Goal: Information Seeking & Learning: Learn about a topic

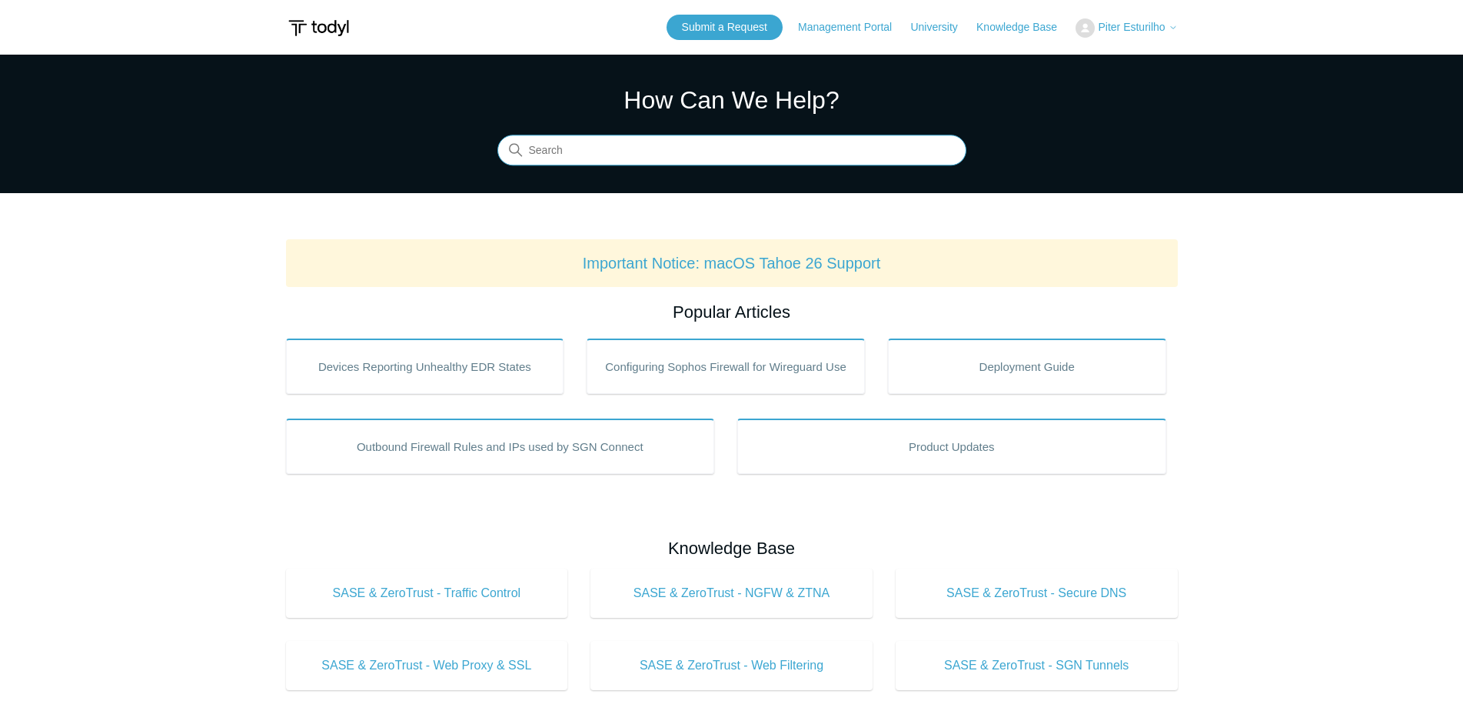
click at [567, 152] on input "Search" at bounding box center [732, 150] width 469 height 31
click at [659, 151] on input "rdp only" at bounding box center [732, 150] width 469 height 31
drag, startPoint x: 659, startPoint y: 151, endPoint x: 481, endPoint y: 153, distance: 177.6
click at [481, 153] on section "How Can We Help? Search There are no matching results in this help center. Sele…" at bounding box center [731, 124] width 1463 height 138
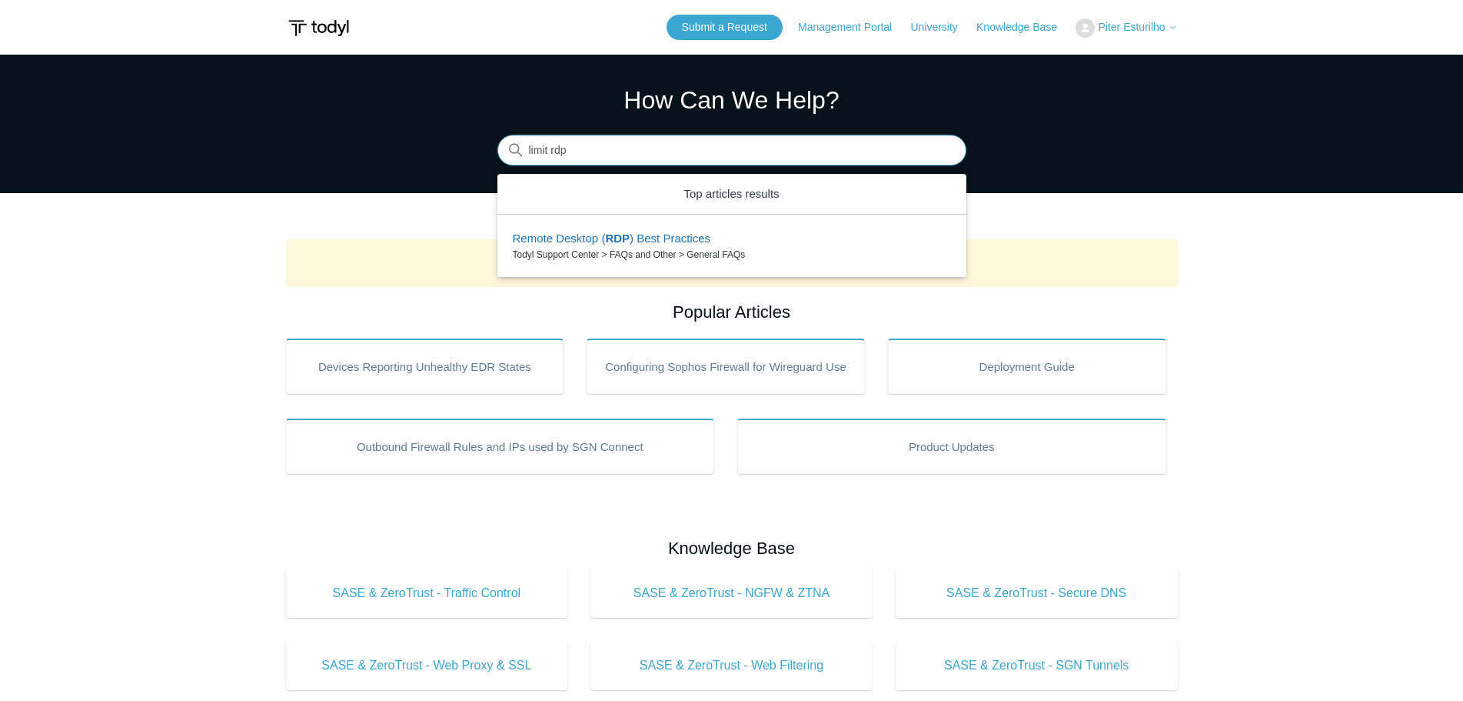
type input "limit rdp"
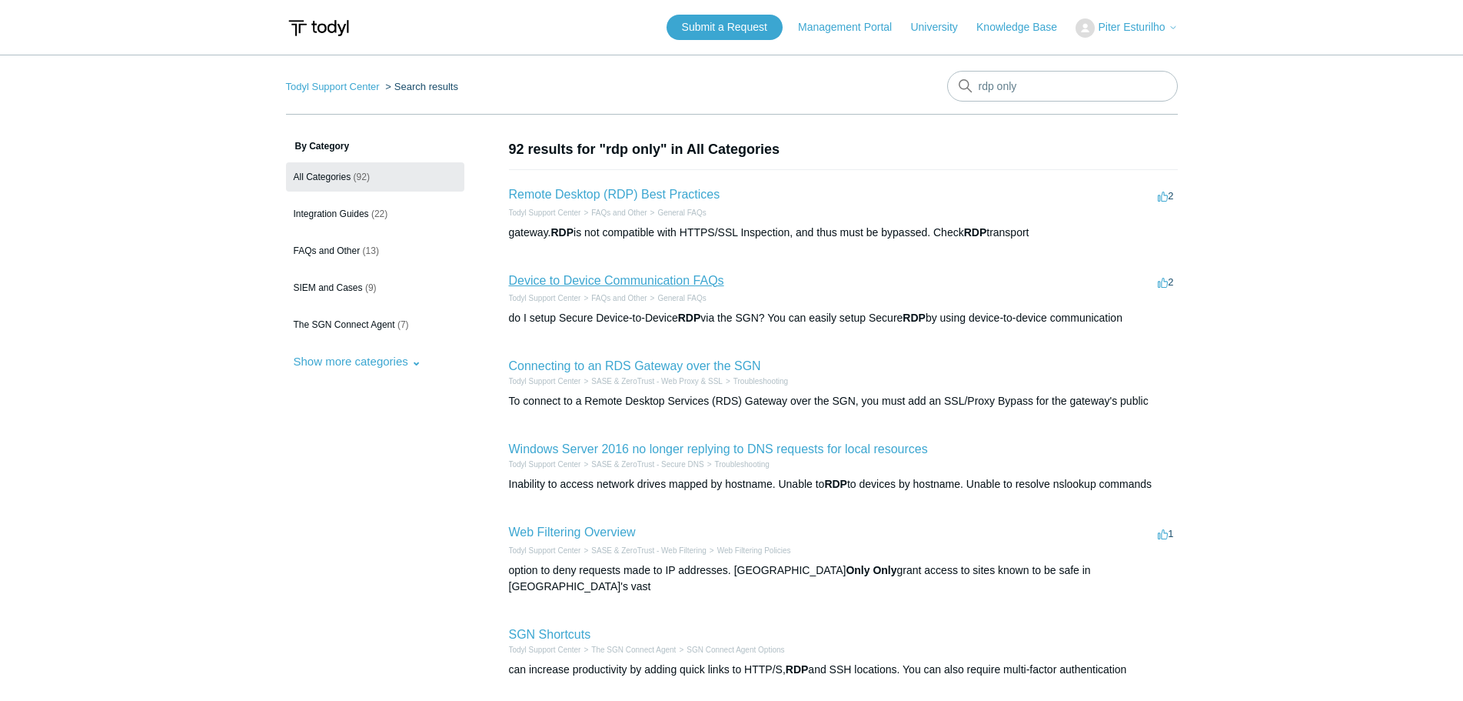
click at [658, 277] on link "Device to Device Communication FAQs" at bounding box center [616, 280] width 215 height 13
click at [658, 198] on link "Remote Desktop (RDP) Best Practices" at bounding box center [614, 194] width 211 height 13
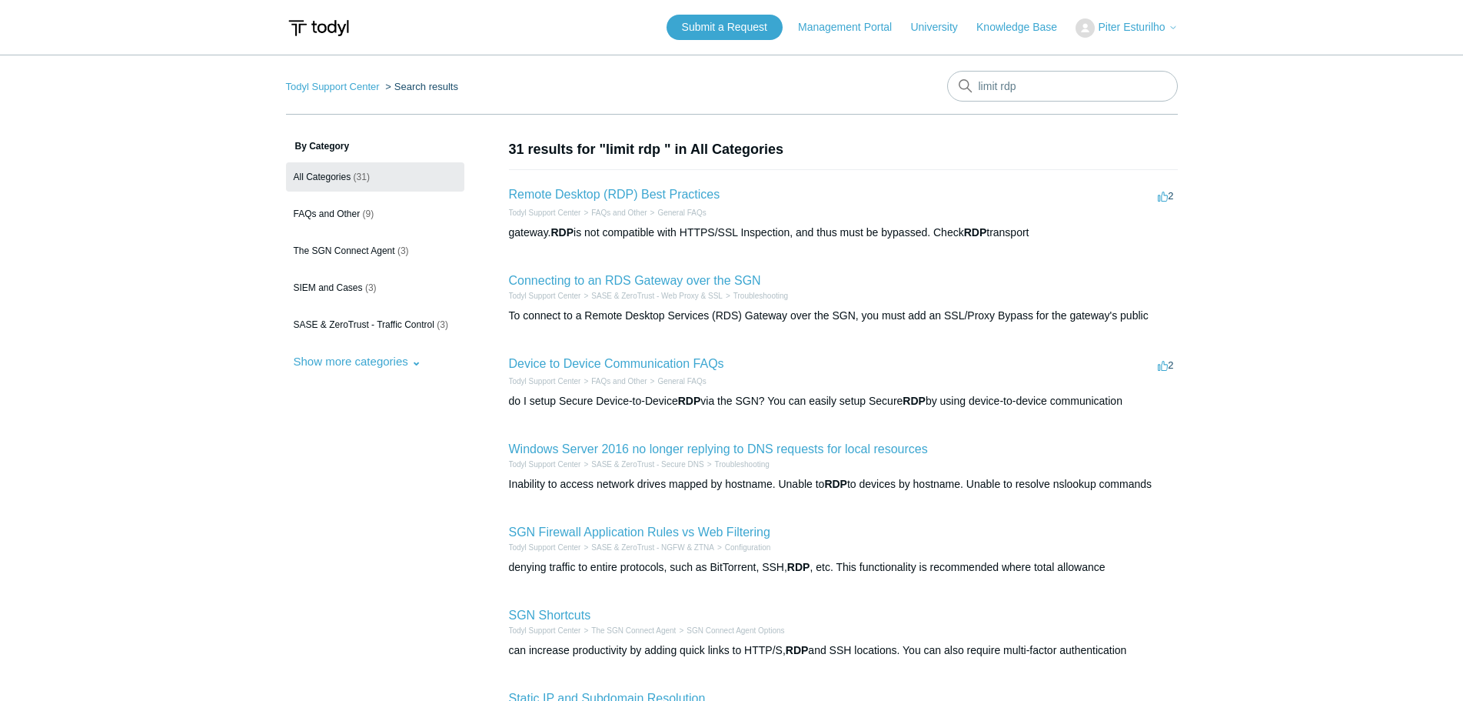
click at [667, 201] on h2 "Remote Desktop (RDP) Best Practices" at bounding box center [614, 194] width 211 height 18
click at [669, 194] on link "Remote Desktop (RDP) Best Practices" at bounding box center [614, 194] width 211 height 13
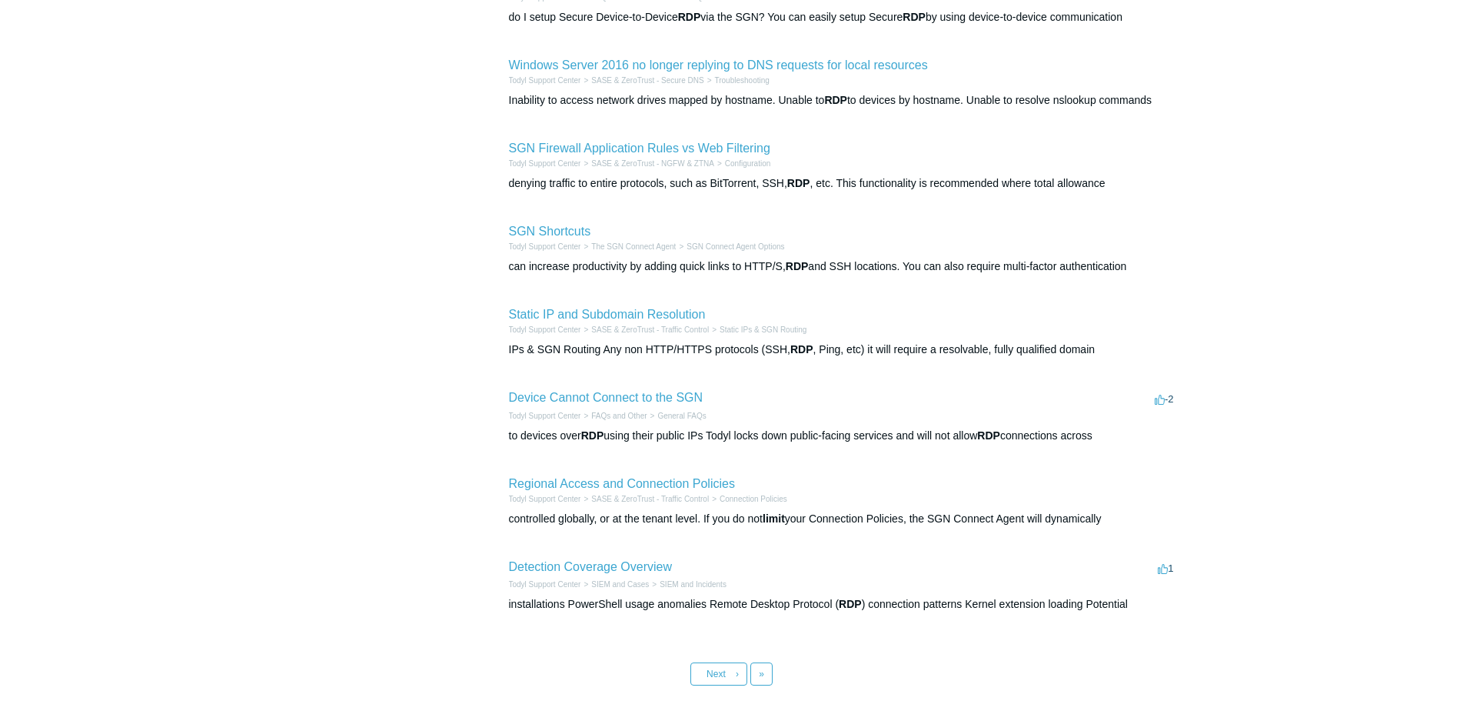
scroll to position [384, 0]
click at [725, 676] on span "Next" at bounding box center [716, 672] width 19 height 11
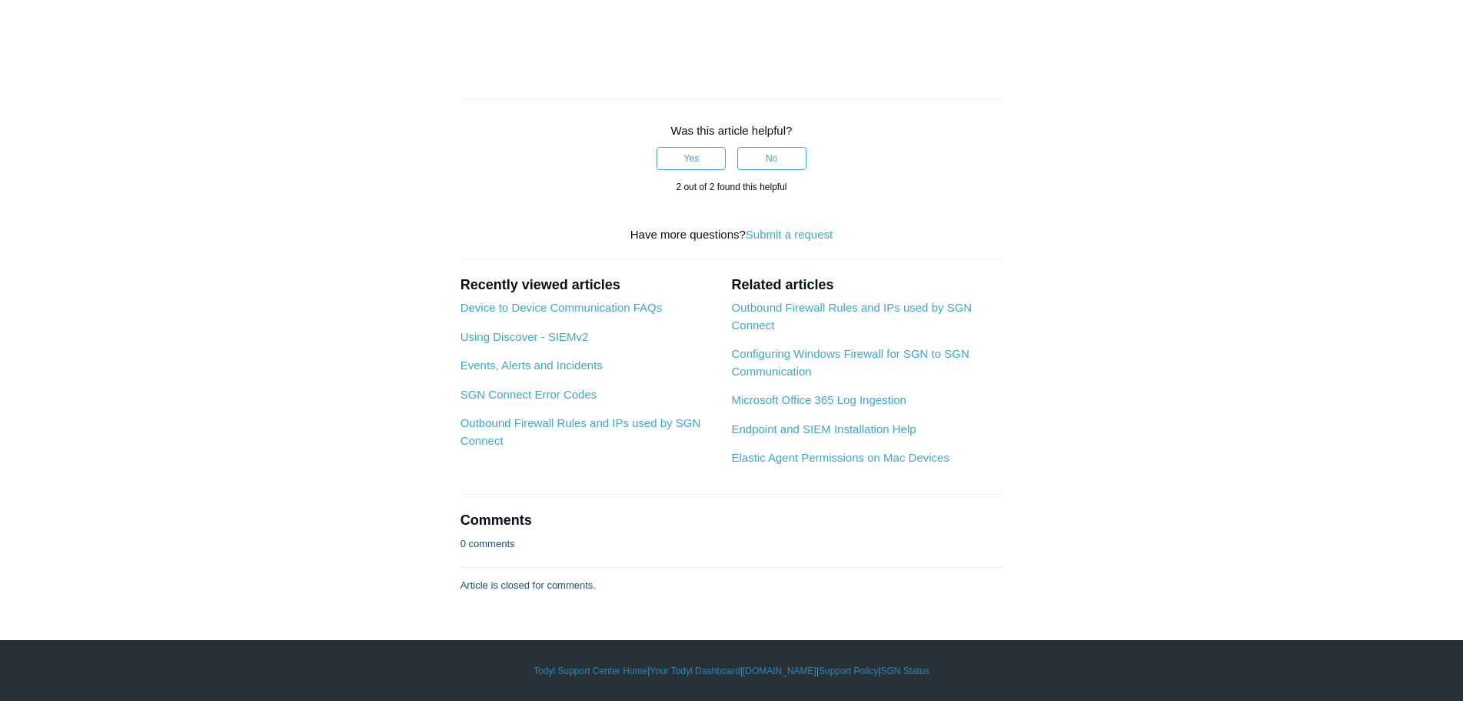
scroll to position [2828, 0]
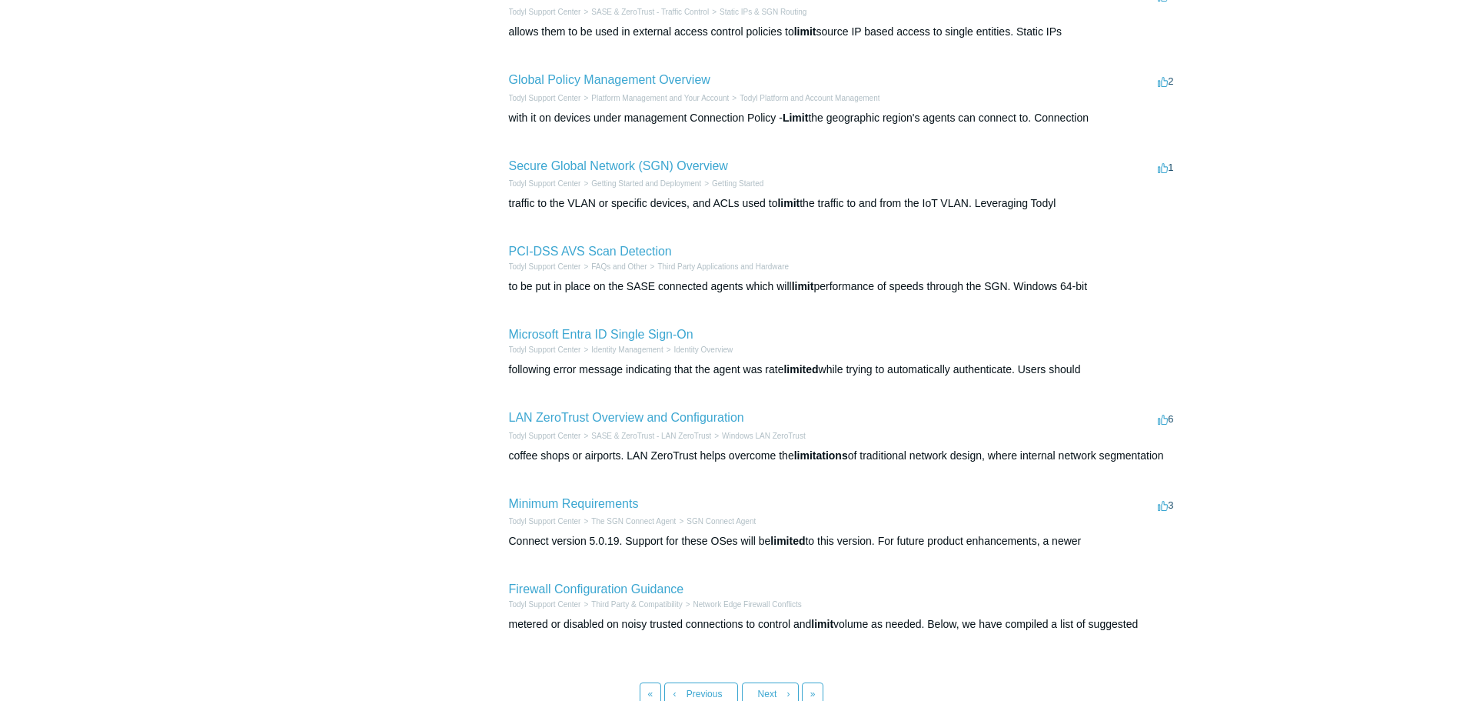
scroll to position [461, 0]
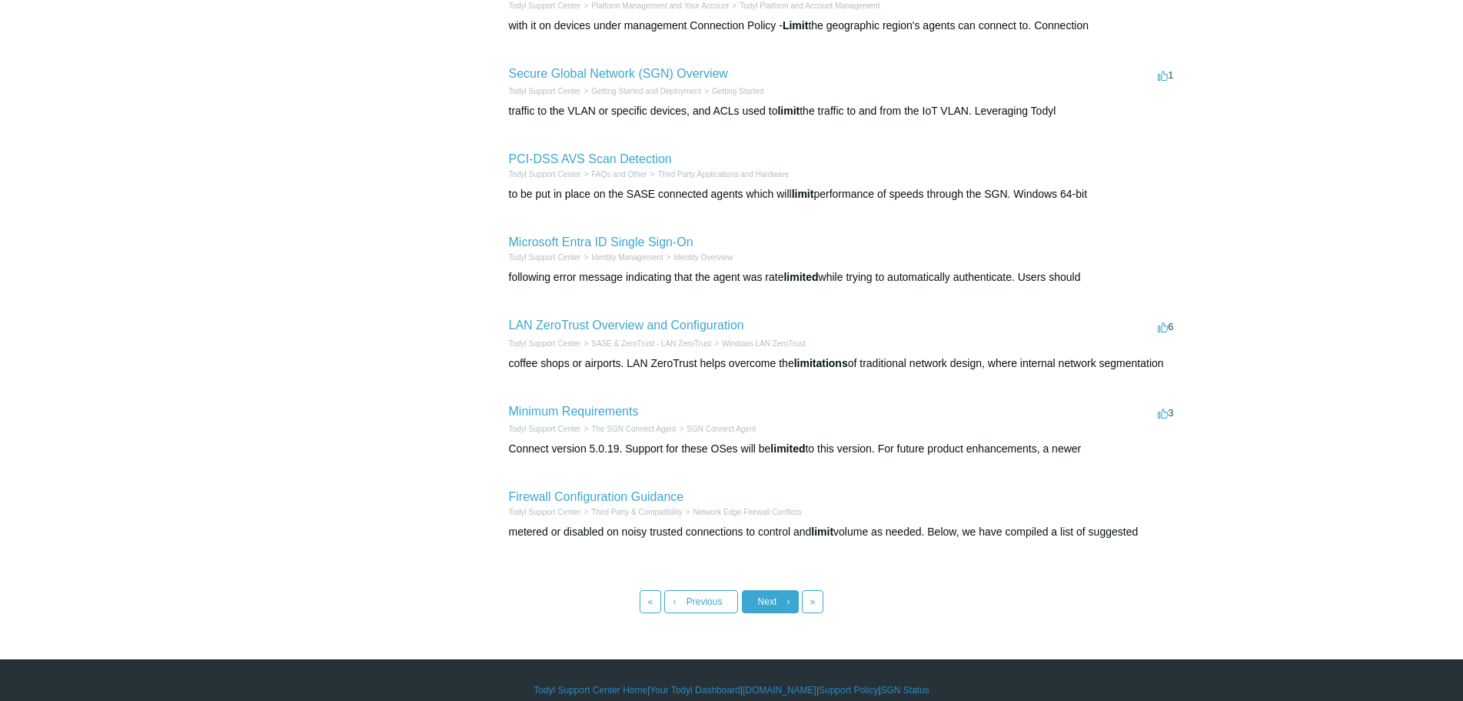
click at [771, 598] on span "Next" at bounding box center [767, 601] width 19 height 11
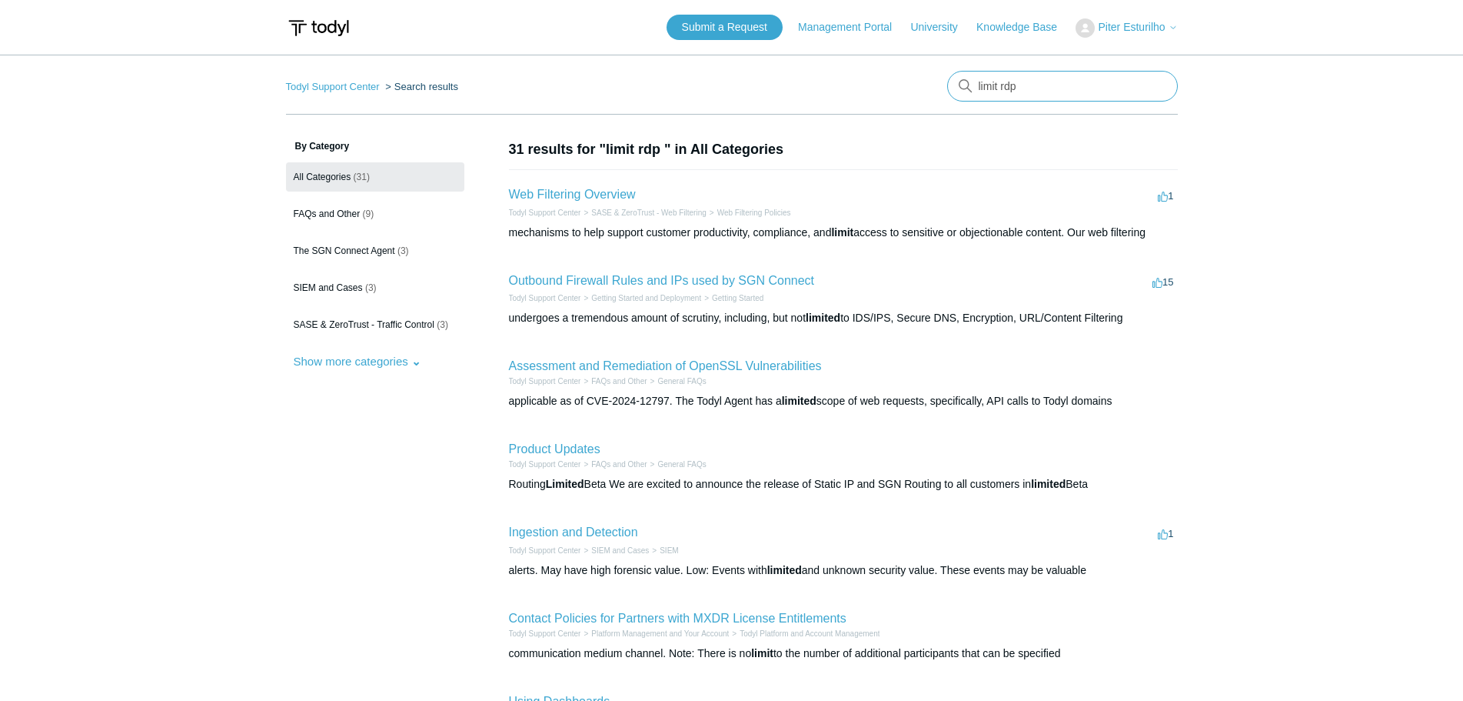
click at [1038, 83] on input "limit rdp" at bounding box center [1062, 86] width 231 height 31
drag, startPoint x: 1038, startPoint y: 83, endPoint x: 924, endPoint y: 85, distance: 114.6
click at [924, 85] on nav "Todyl Support Center Search results There are no matching results in this help …" at bounding box center [732, 93] width 892 height 44
type input "lock rdp"
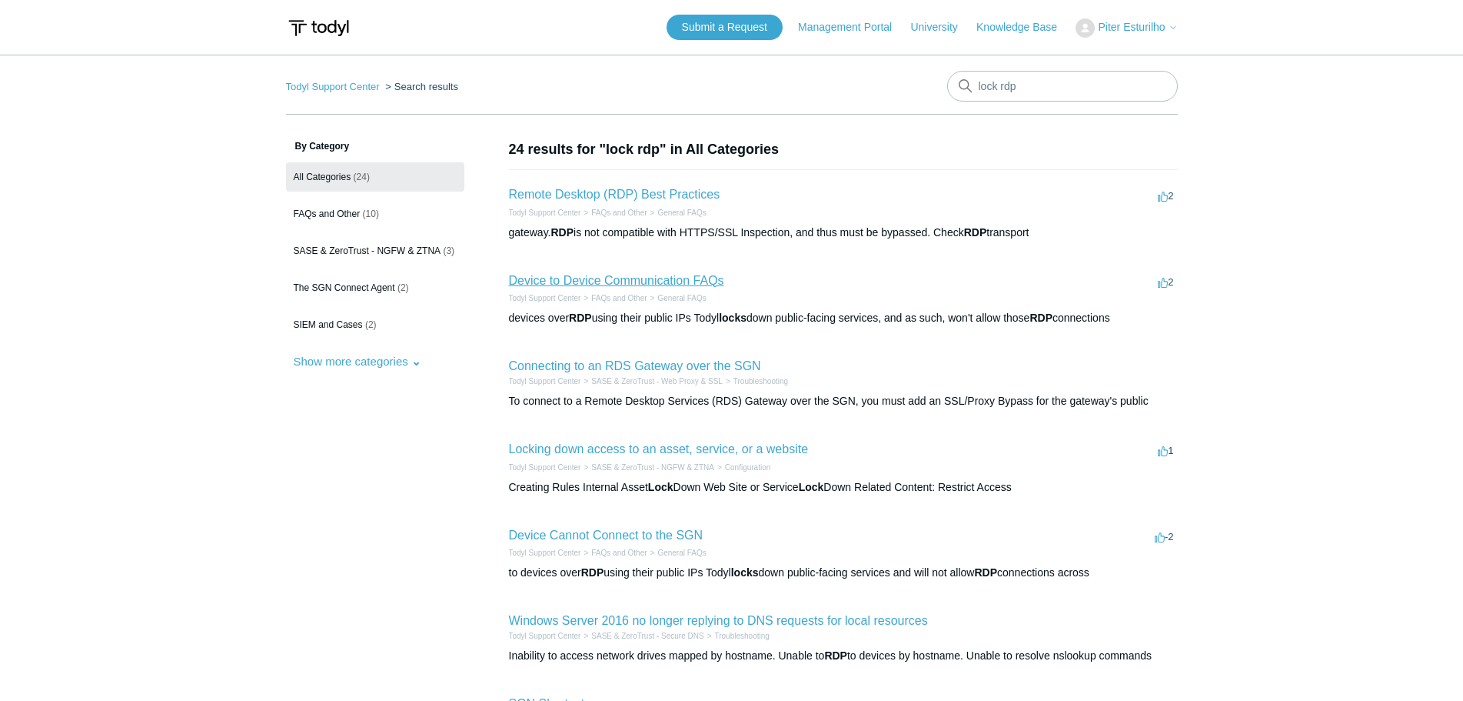
click at [676, 276] on link "Device to Device Communication FAQs" at bounding box center [616, 280] width 215 height 13
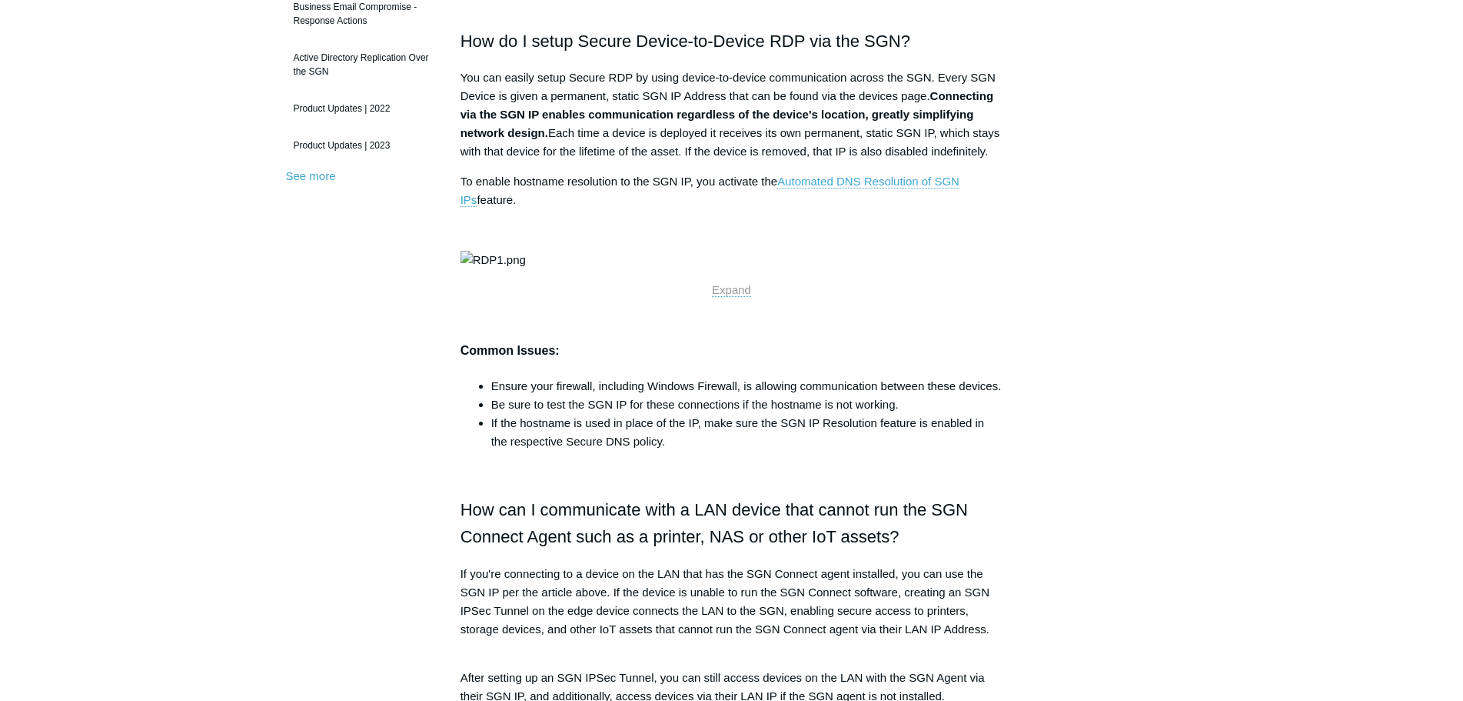
scroll to position [461, 0]
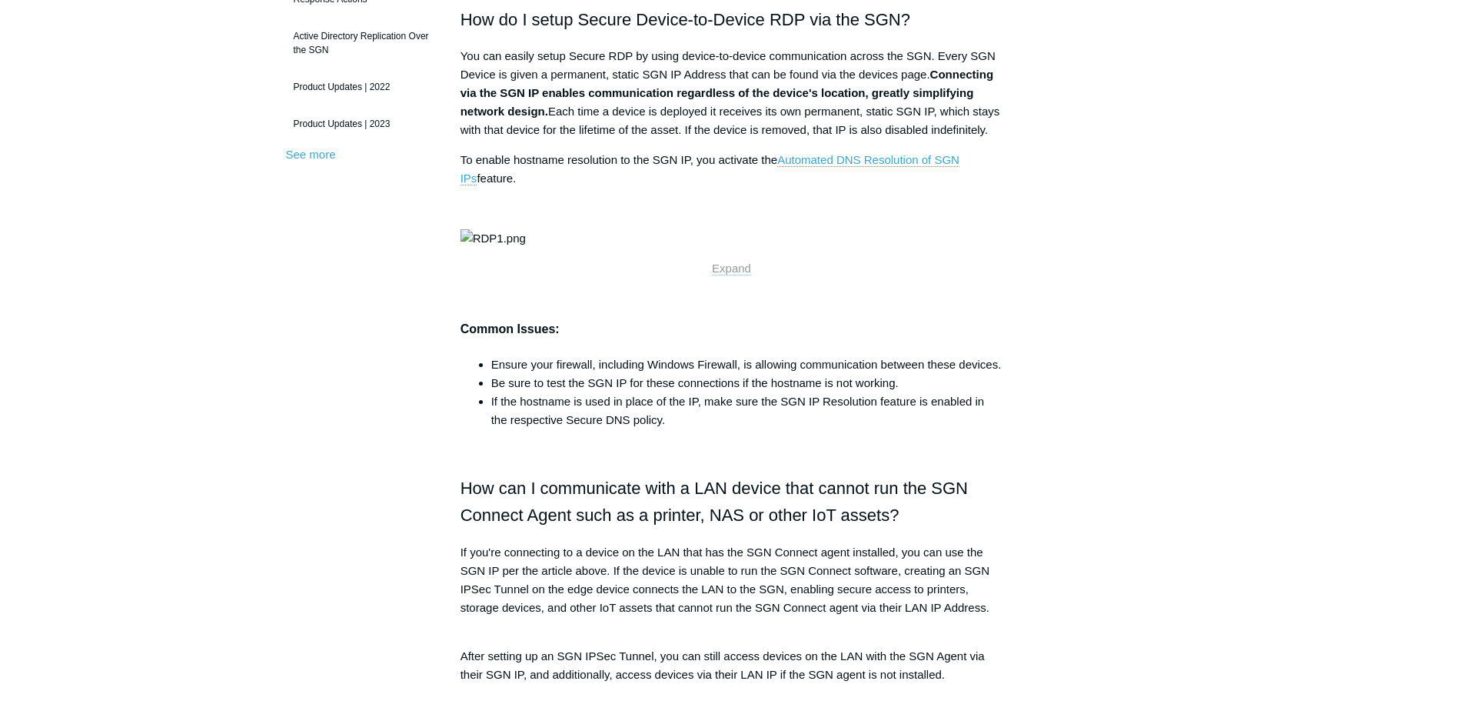
click at [734, 275] on span "Expand" at bounding box center [731, 267] width 39 height 13
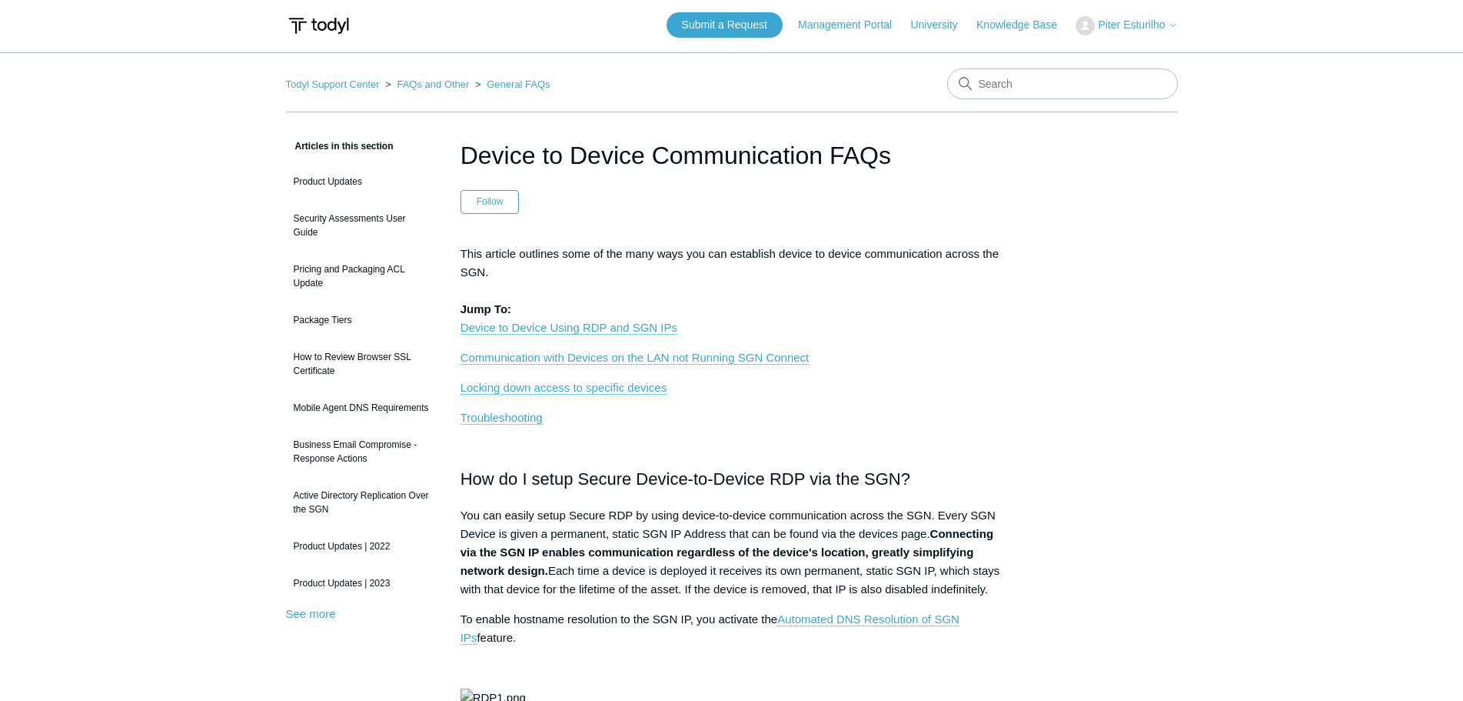
scroll to position [0, 0]
click at [337, 87] on link "Todyl Support Center" at bounding box center [333, 87] width 94 height 12
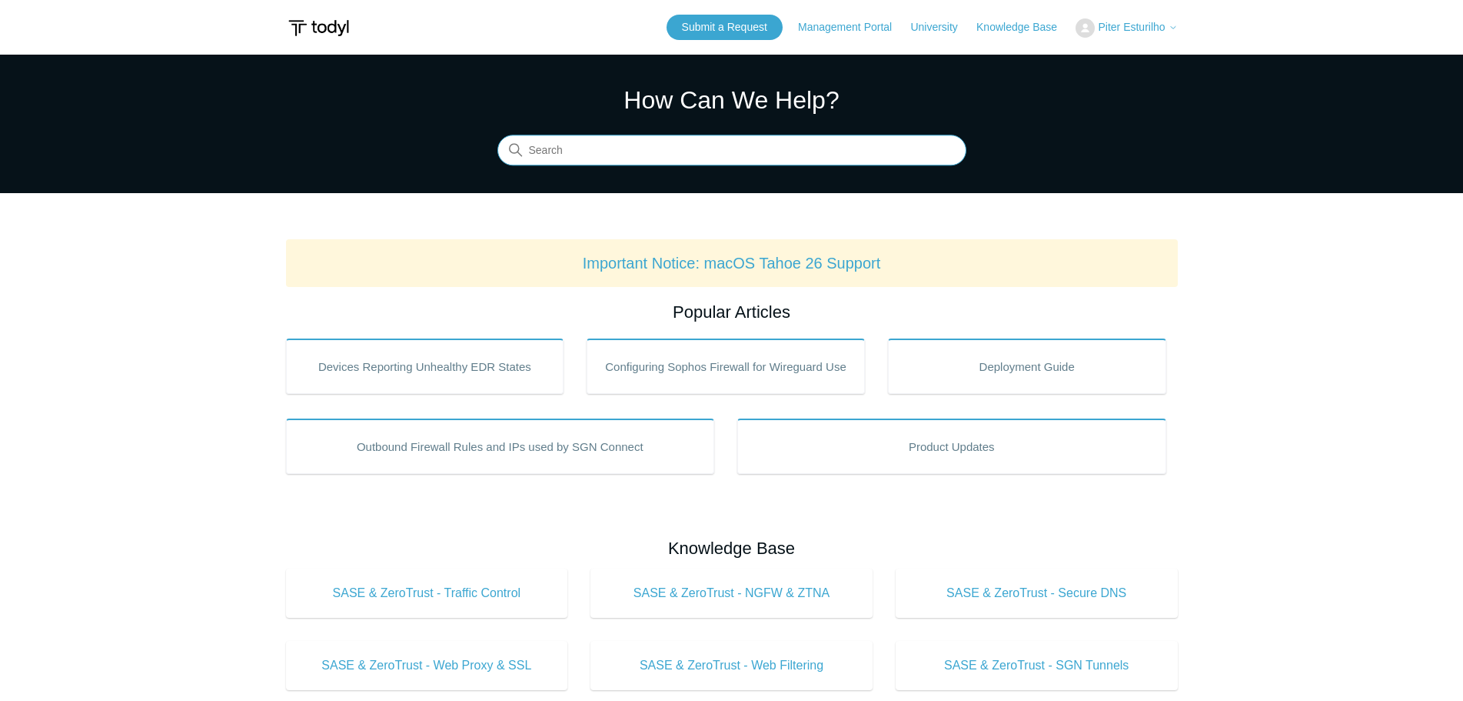
click at [588, 151] on input "Search" at bounding box center [732, 150] width 469 height 31
type input "allow rdp only"
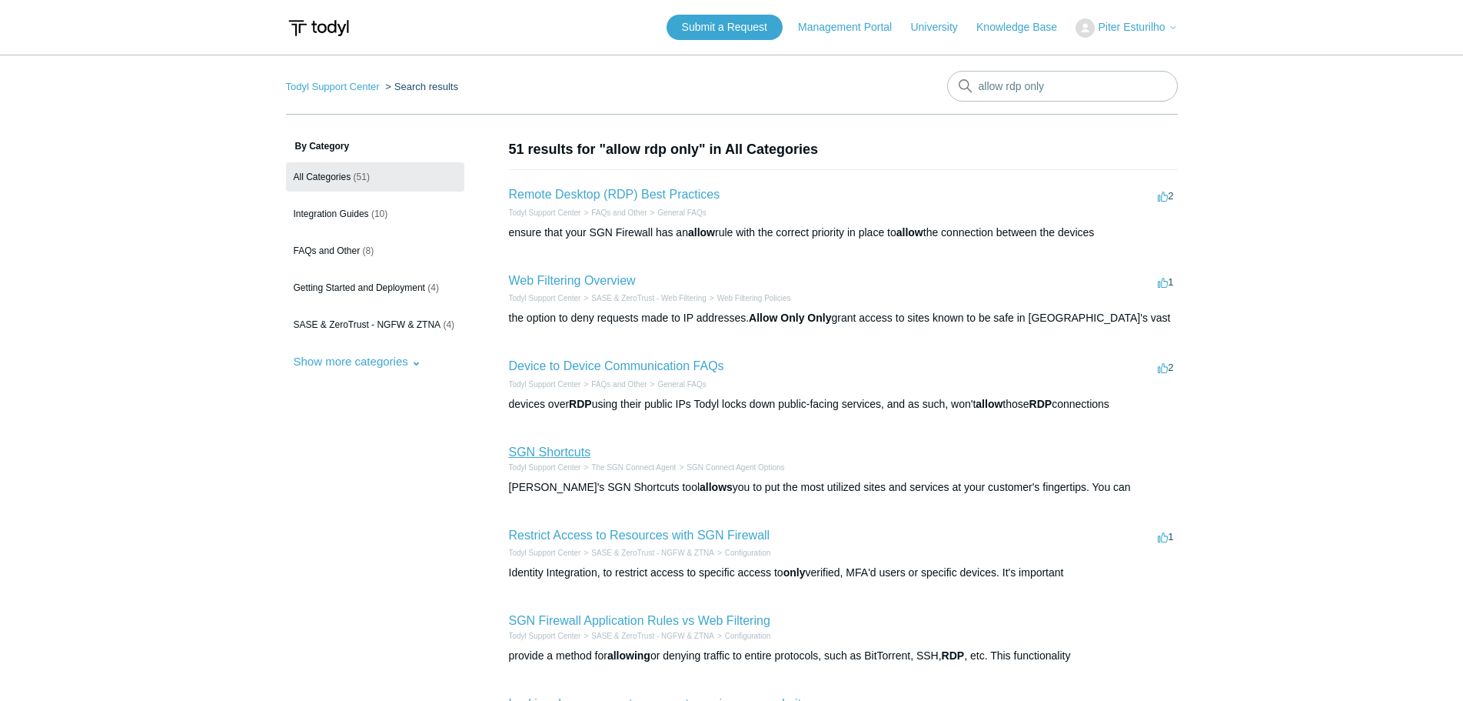
click at [560, 451] on link "SGN Shortcuts" at bounding box center [550, 451] width 82 height 13
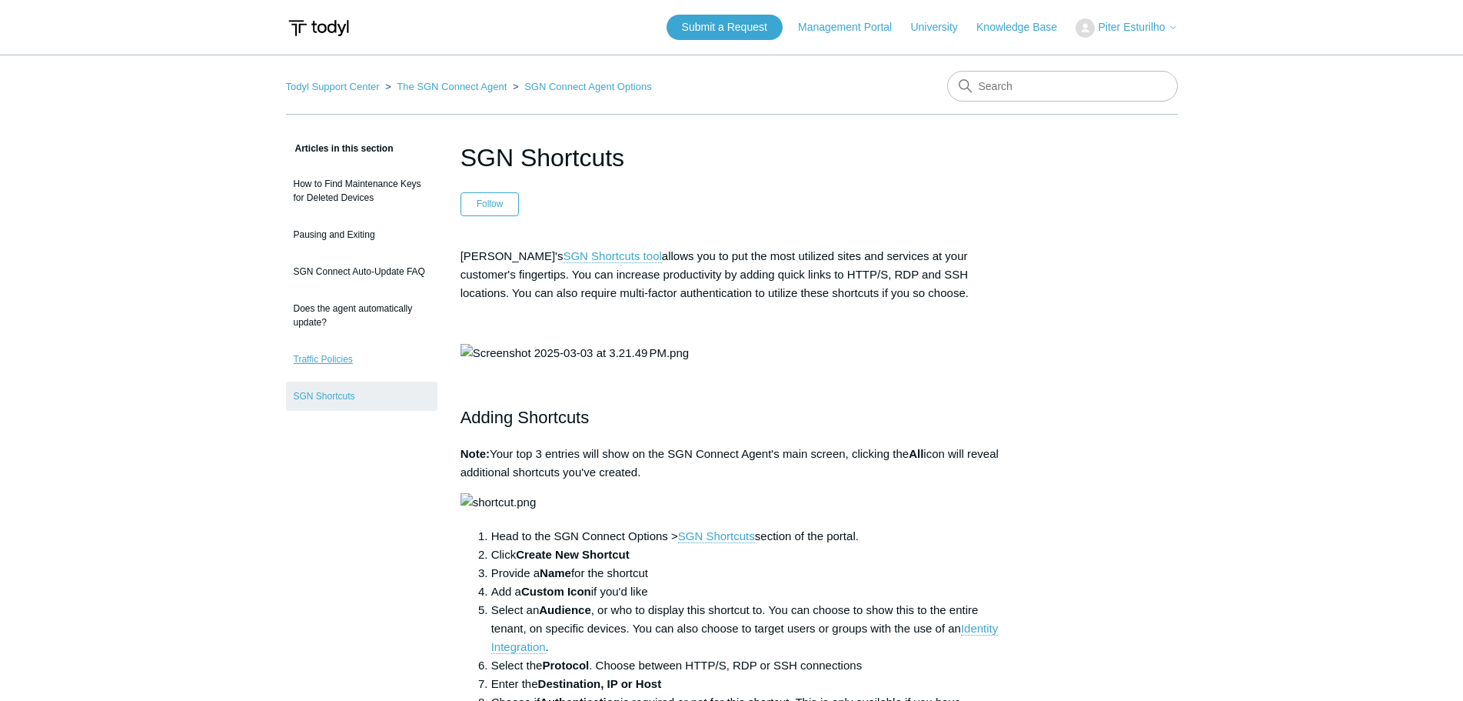
click at [331, 366] on link "Traffic Policies" at bounding box center [361, 358] width 151 height 29
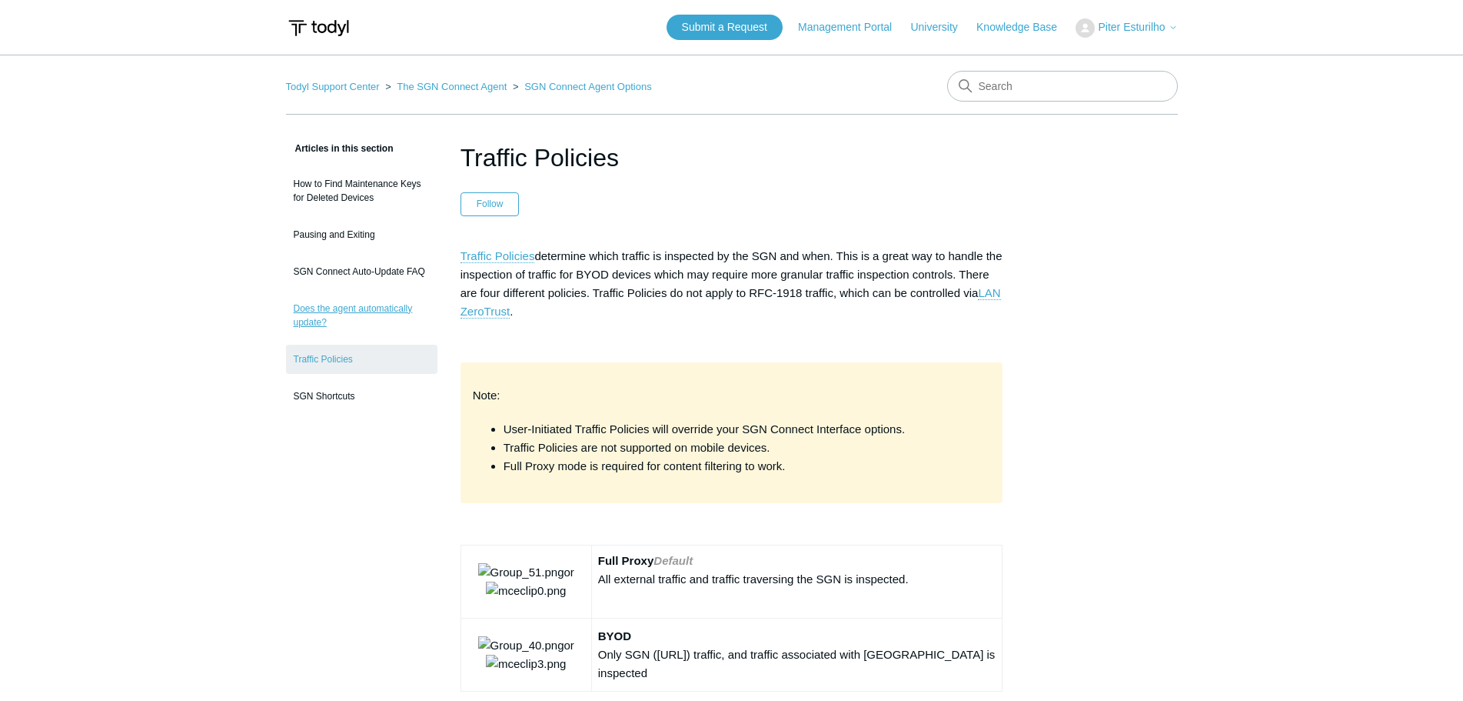
click at [361, 310] on link "Does the agent automatically update?" at bounding box center [361, 315] width 151 height 43
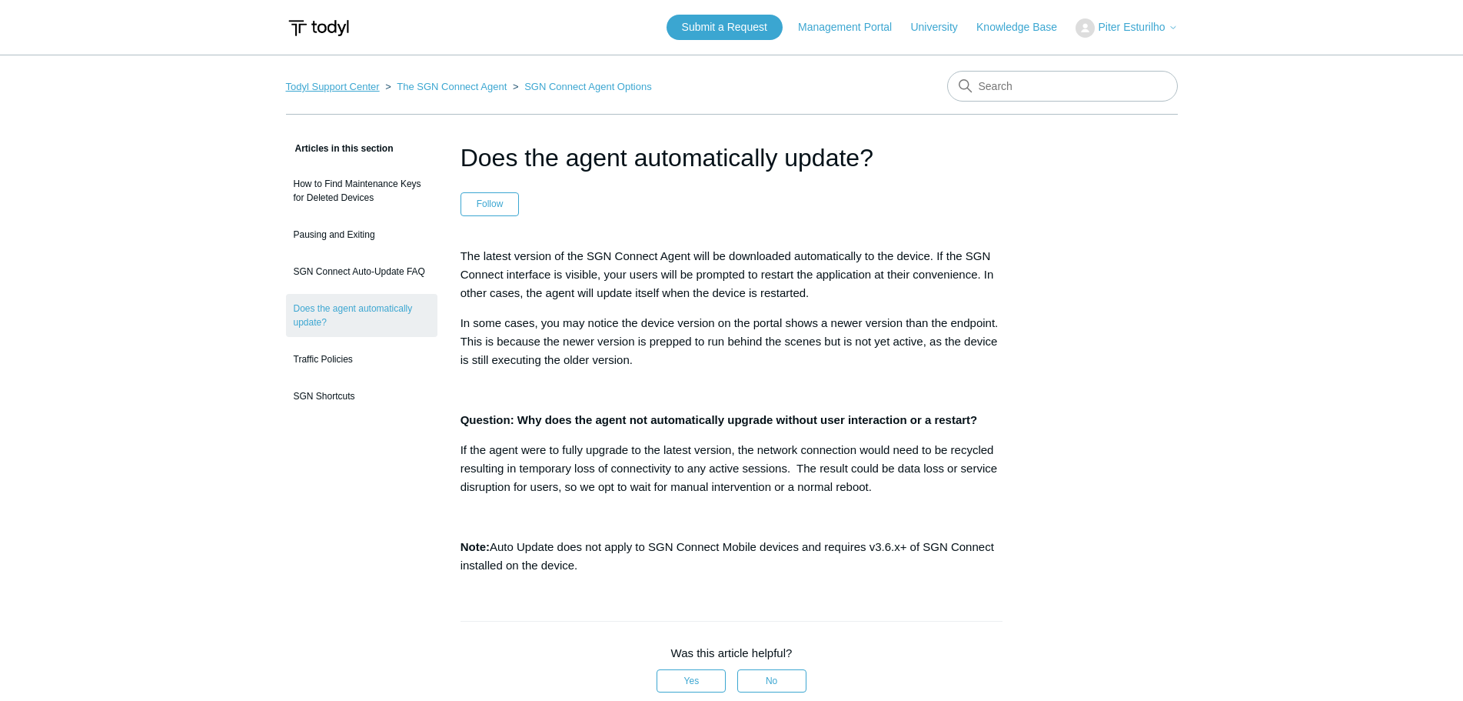
click at [332, 84] on link "Todyl Support Center" at bounding box center [333, 87] width 94 height 12
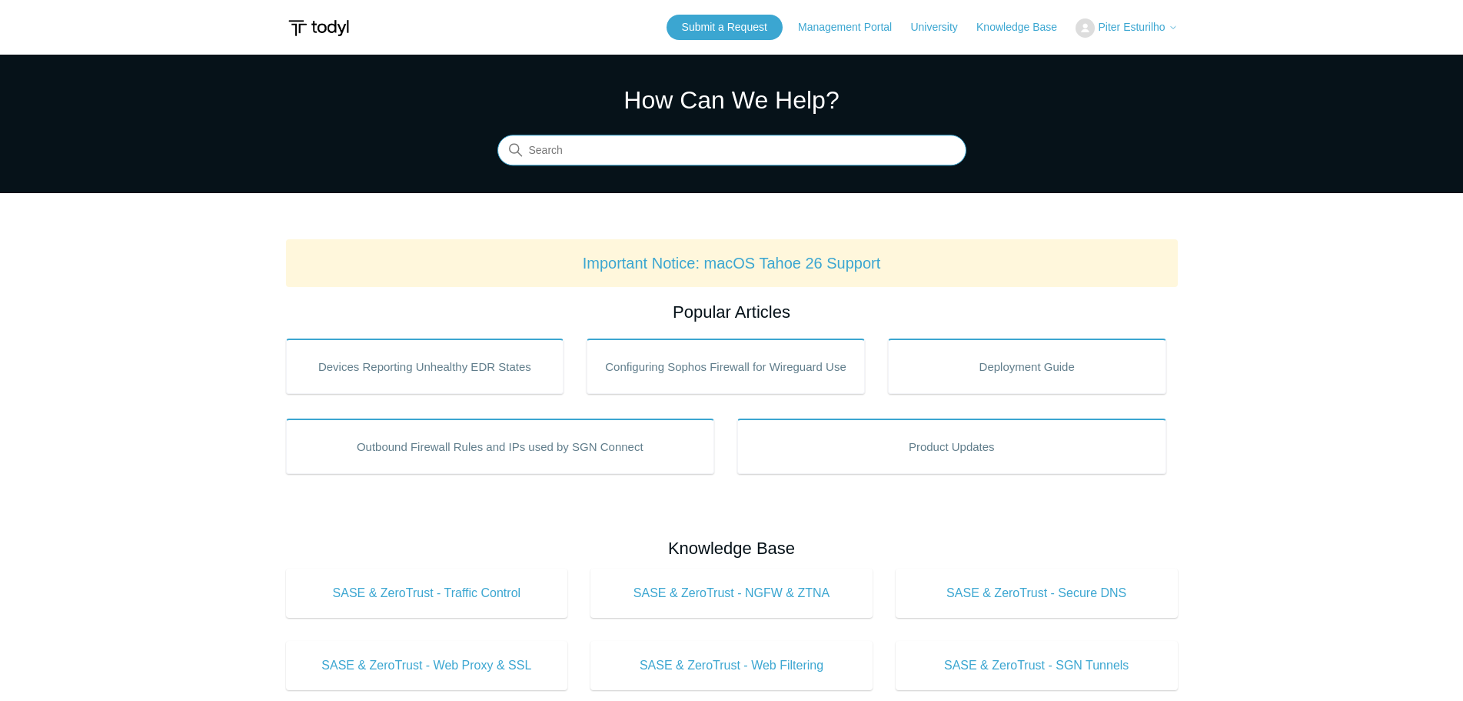
click at [641, 149] on input "Search" at bounding box center [732, 150] width 469 height 31
type input "RDP"
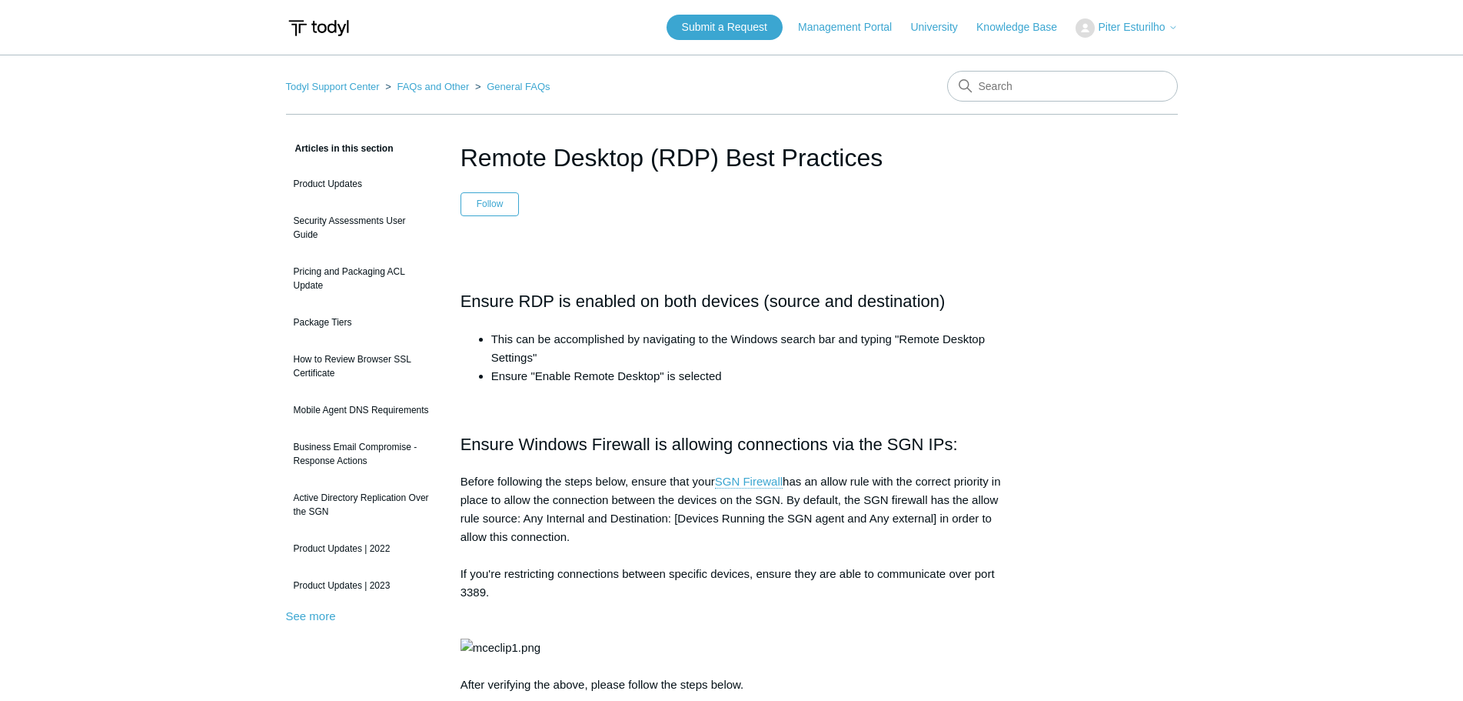
click at [323, 93] on ol "Todyl Support Center FAQs and Other General FAQs" at bounding box center [418, 87] width 265 height 18
click at [328, 87] on link "Todyl Support Center" at bounding box center [333, 87] width 94 height 12
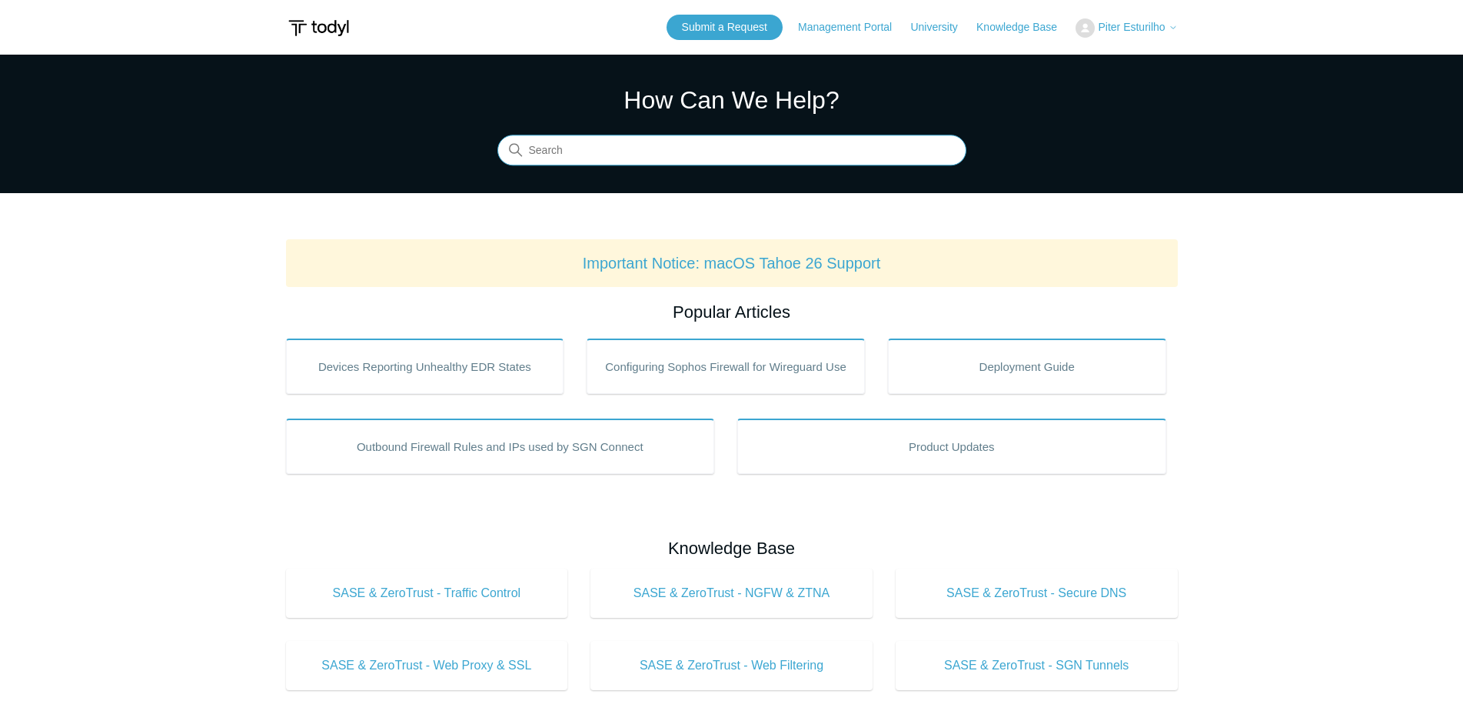
click at [598, 150] on input "Search" at bounding box center [732, 150] width 469 height 31
type input "traffic"
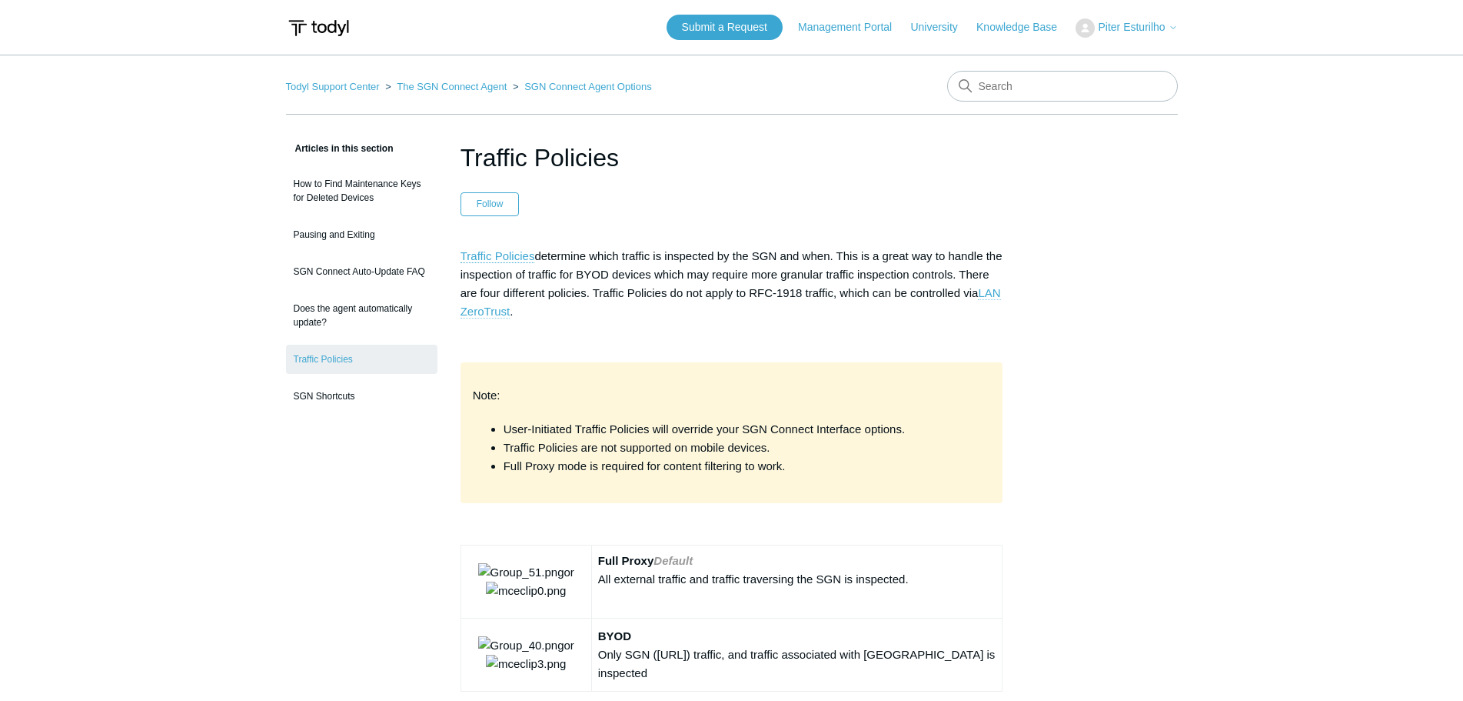
click at [515, 308] on link "LAN ZeroTrust" at bounding box center [731, 302] width 541 height 32
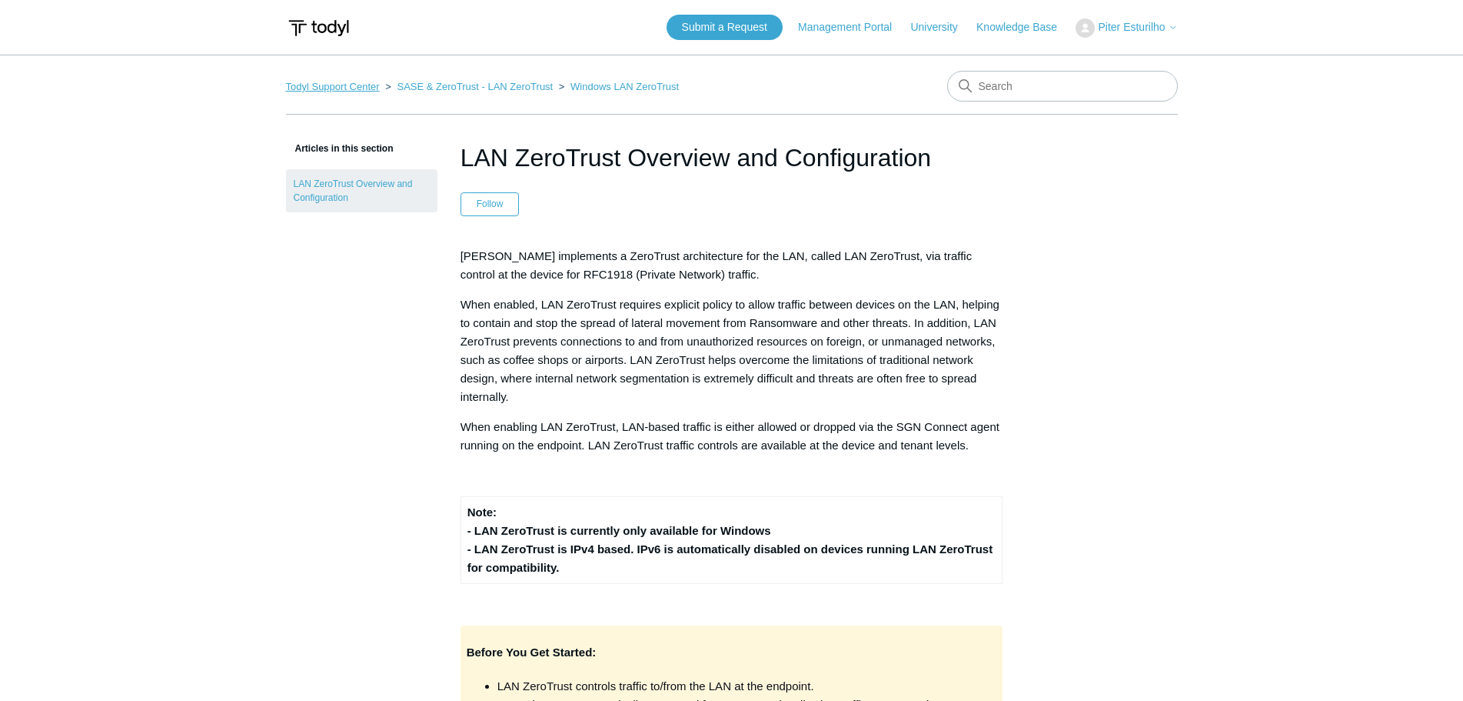
click at [325, 88] on link "Todyl Support Center" at bounding box center [333, 87] width 94 height 12
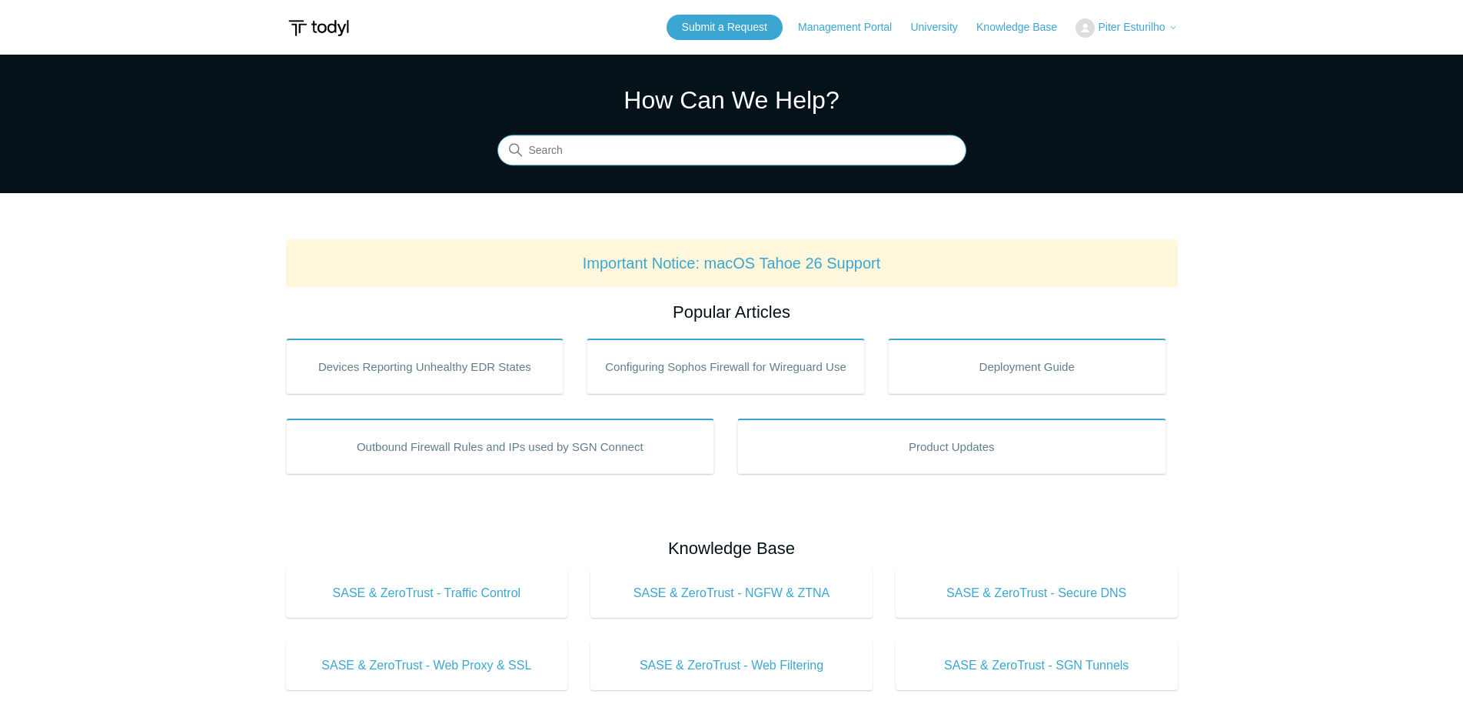
click at [623, 151] on input "Search" at bounding box center [732, 150] width 469 height 31
type input "lock"
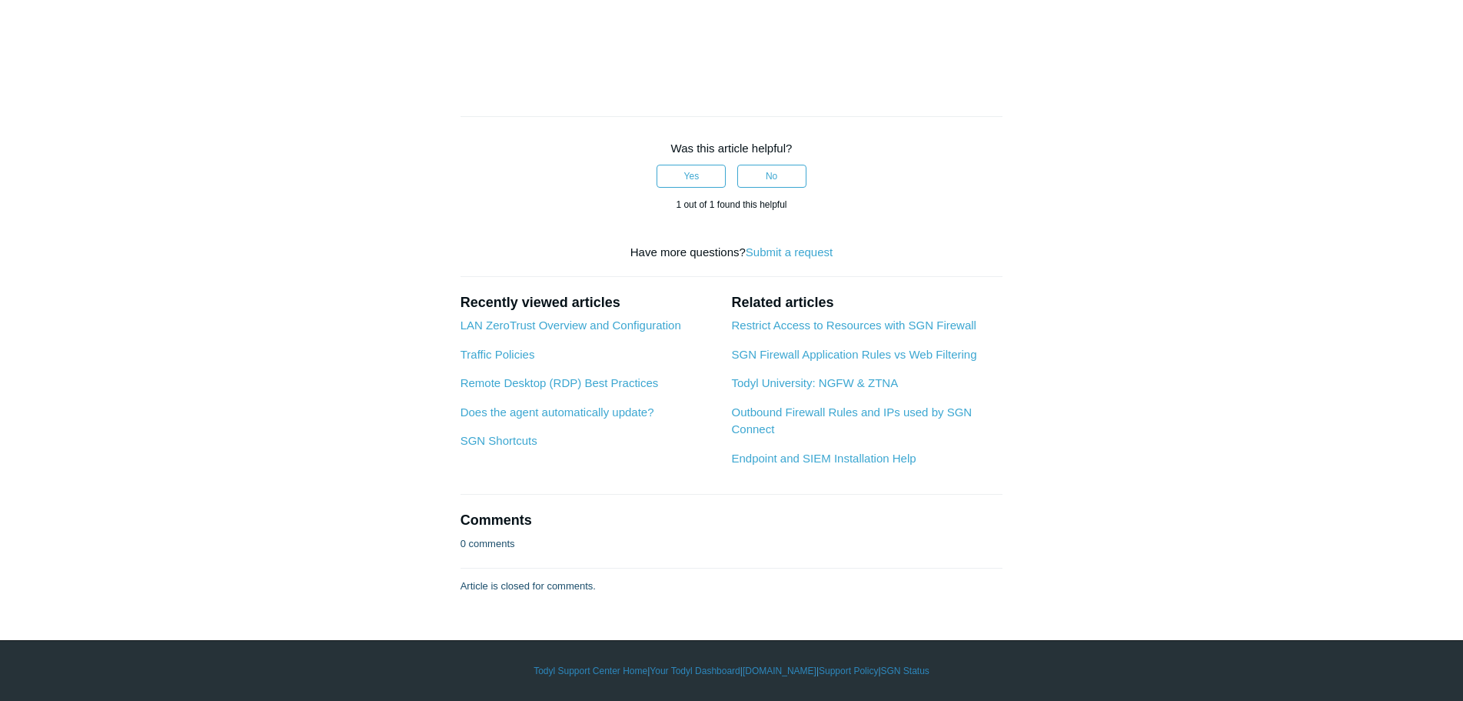
scroll to position [1929, 0]
